Goal: Entertainment & Leisure: Browse casually

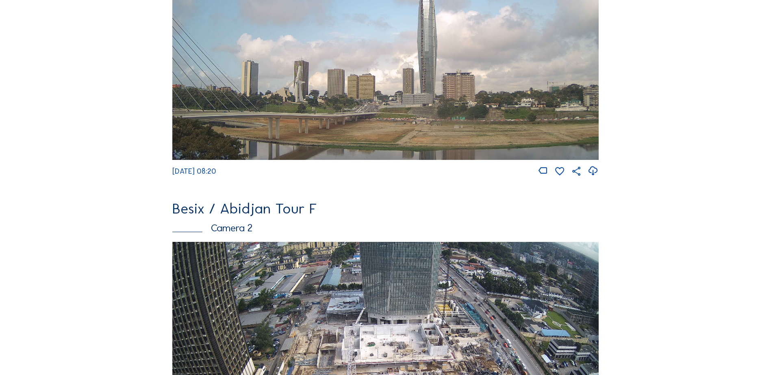
scroll to position [284, 0]
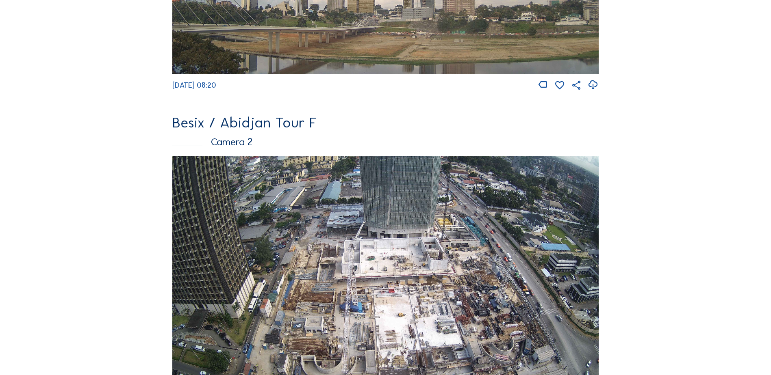
click at [326, 239] on img at bounding box center [385, 276] width 426 height 240
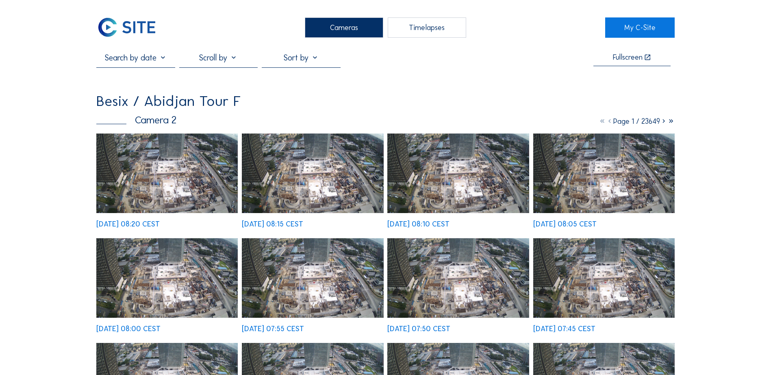
click at [282, 164] on img at bounding box center [312, 174] width 141 height 80
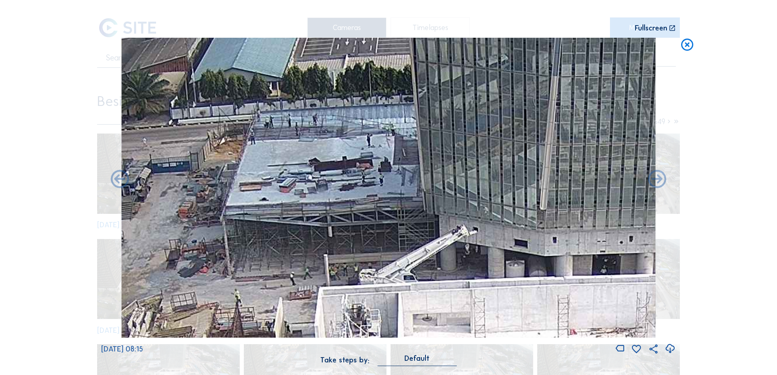
drag, startPoint x: 339, startPoint y: 136, endPoint x: 335, endPoint y: 158, distance: 22.3
click at [335, 158] on img at bounding box center [388, 188] width 534 height 300
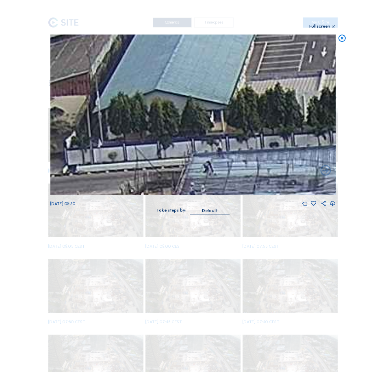
drag, startPoint x: 257, startPoint y: 137, endPoint x: 134, endPoint y: 35, distance: 159.3
click at [132, 27] on div "Scroll to travel through time | Press 'Alt' Button + Scroll to Zoom | Click and…" at bounding box center [193, 111] width 286 height 223
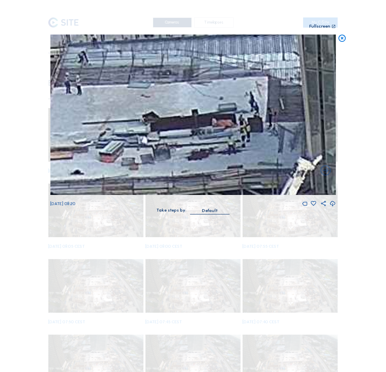
drag, startPoint x: 166, startPoint y: 89, endPoint x: 226, endPoint y: 106, distance: 63.0
click at [226, 106] on img at bounding box center [193, 115] width 286 height 160
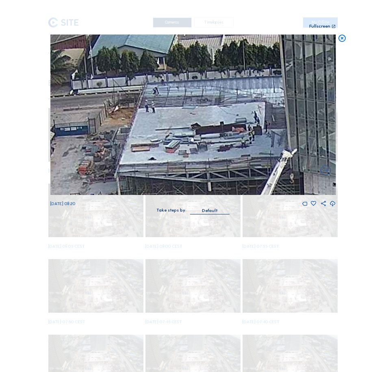
drag, startPoint x: 224, startPoint y: 111, endPoint x: 201, endPoint y: 114, distance: 23.4
click at [202, 114] on img at bounding box center [193, 115] width 286 height 160
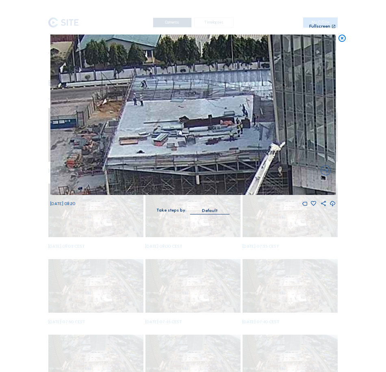
drag, startPoint x: 204, startPoint y: 117, endPoint x: 193, endPoint y: 105, distance: 15.8
click at [193, 105] on img at bounding box center [193, 115] width 286 height 160
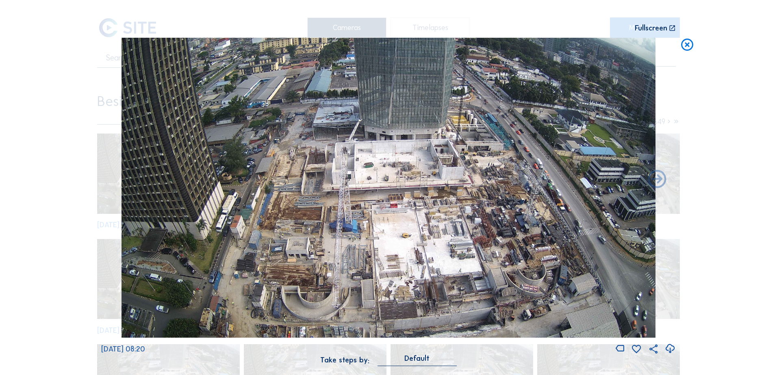
click at [319, 109] on img at bounding box center [388, 188] width 534 height 300
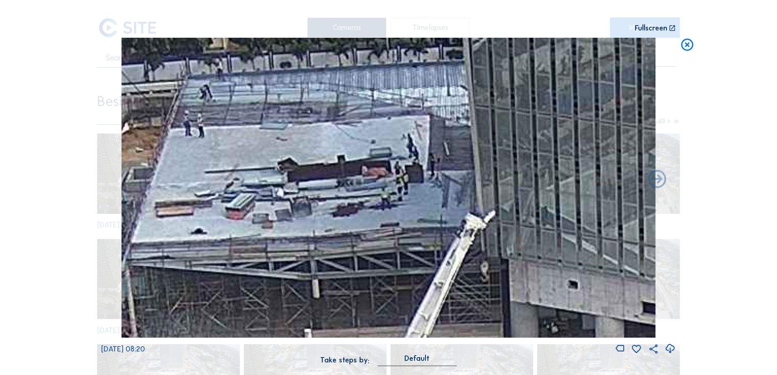
drag, startPoint x: 344, startPoint y: 129, endPoint x: 347, endPoint y: 136, distance: 7.5
click at [345, 133] on img at bounding box center [388, 188] width 534 height 300
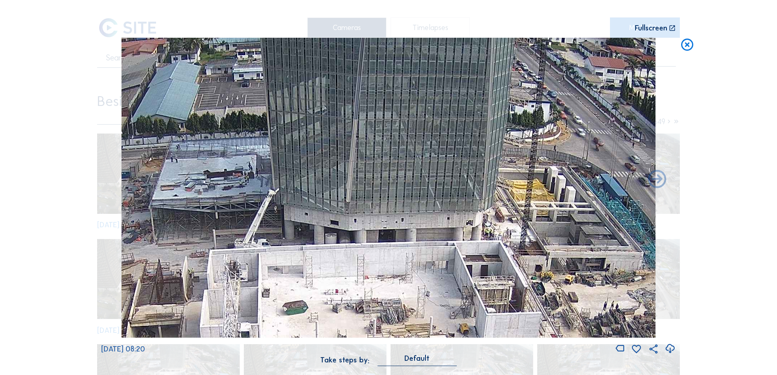
drag, startPoint x: 569, startPoint y: 207, endPoint x: 351, endPoint y: 185, distance: 219.3
click at [341, 190] on img at bounding box center [388, 188] width 534 height 300
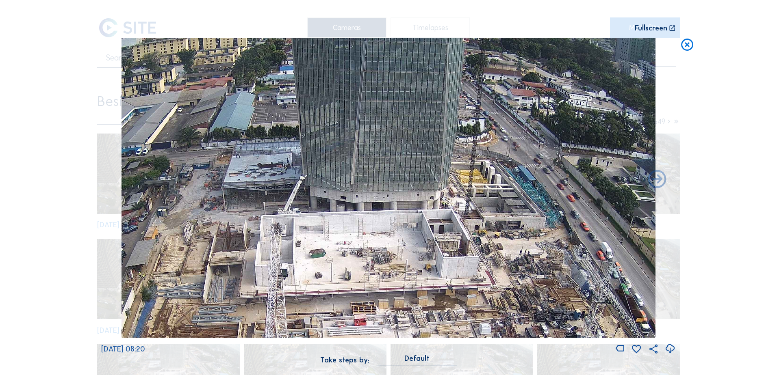
drag, startPoint x: 401, startPoint y: 192, endPoint x: 406, endPoint y: 189, distance: 5.9
click at [401, 189] on img at bounding box center [388, 188] width 534 height 300
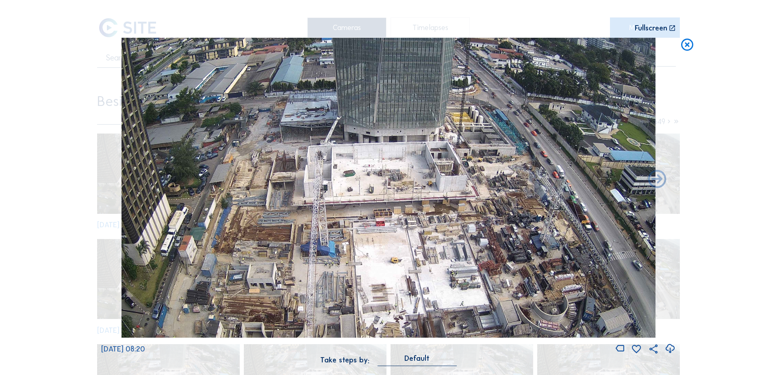
drag, startPoint x: 440, startPoint y: 229, endPoint x: 440, endPoint y: 207, distance: 21.9
click at [440, 207] on img at bounding box center [388, 188] width 534 height 300
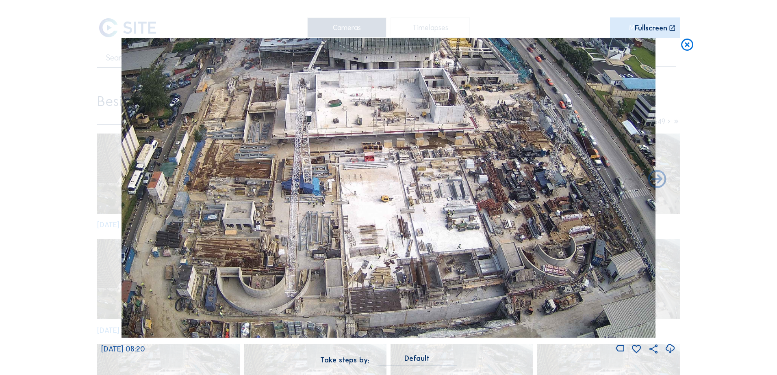
drag, startPoint x: 381, startPoint y: 238, endPoint x: 372, endPoint y: 109, distance: 129.1
click at [372, 109] on img at bounding box center [388, 188] width 534 height 300
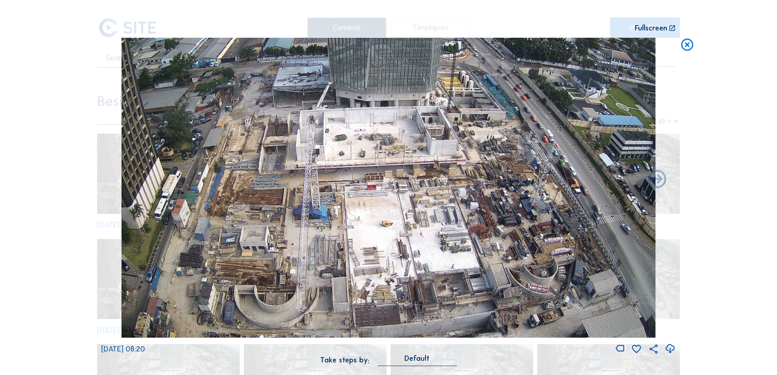
drag, startPoint x: 397, startPoint y: 213, endPoint x: 398, endPoint y: 224, distance: 11.0
click at [398, 224] on img at bounding box center [388, 188] width 534 height 300
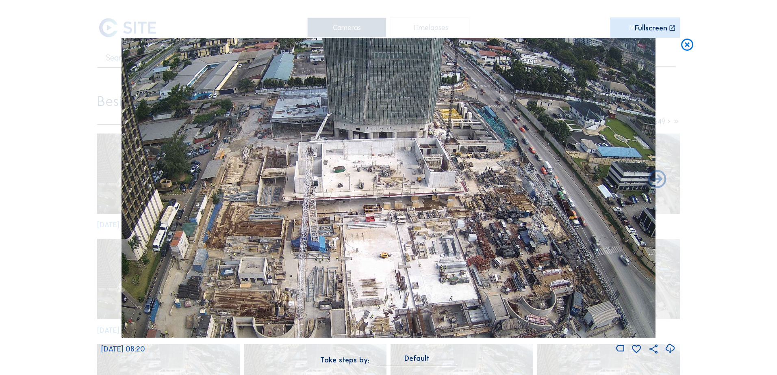
drag, startPoint x: 405, startPoint y: 137, endPoint x: 400, endPoint y: 171, distance: 34.5
click at [401, 171] on img at bounding box center [388, 188] width 534 height 300
